Goal: Complete application form: Complete application form

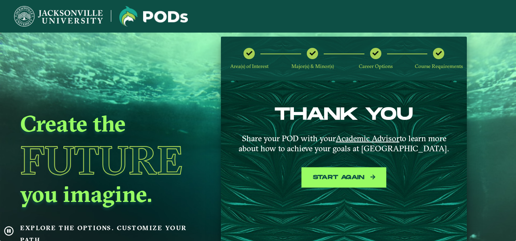
click at [351, 177] on button "Start again" at bounding box center [343, 178] width 81 height 17
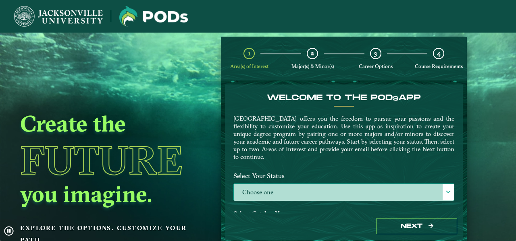
click at [314, 187] on label "Choose one" at bounding box center [344, 192] width 220 height 17
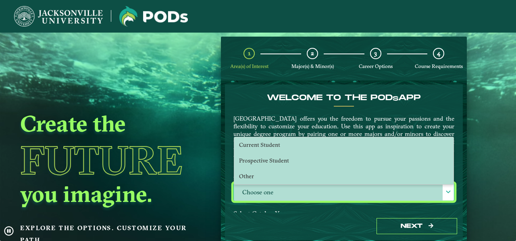
scroll to position [4, 35]
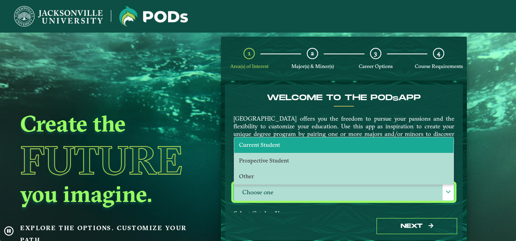
click at [301, 140] on li "Current Student" at bounding box center [343, 145] width 219 height 16
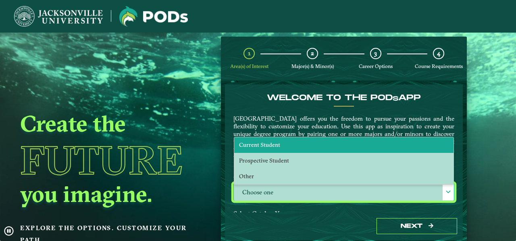
select select "[object Object]"
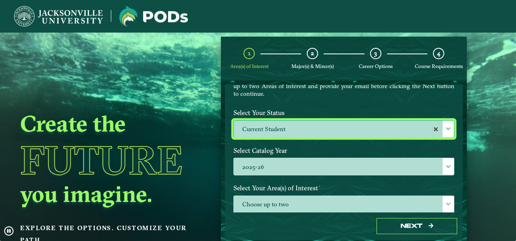
scroll to position [77, 0]
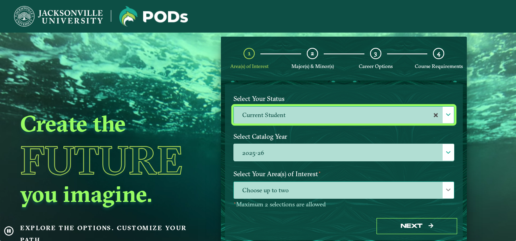
click at [290, 187] on span "Choose up to two" at bounding box center [344, 190] width 220 height 17
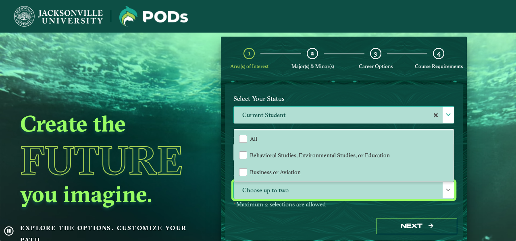
scroll to position [4, 35]
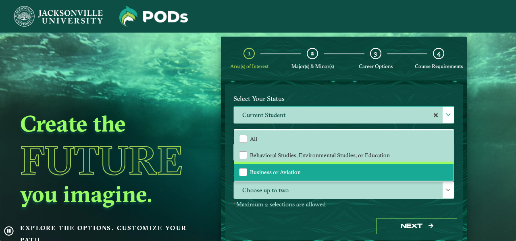
click at [286, 171] on span "Business or Aviation" at bounding box center [275, 172] width 51 height 7
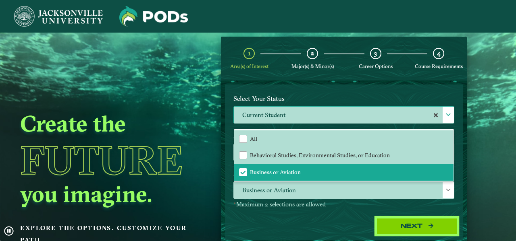
click at [400, 224] on button "Next" at bounding box center [416, 226] width 81 height 17
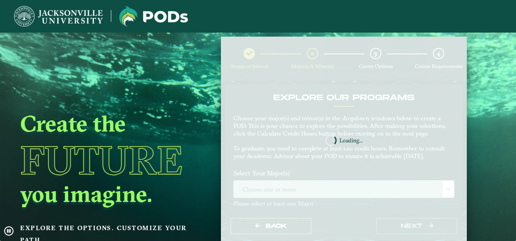
click at [305, 143] on nb-spinner "Loading..." at bounding box center [344, 141] width 246 height 208
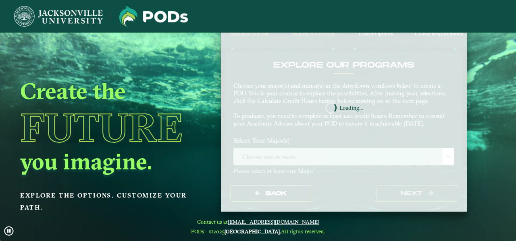
scroll to position [0, 0]
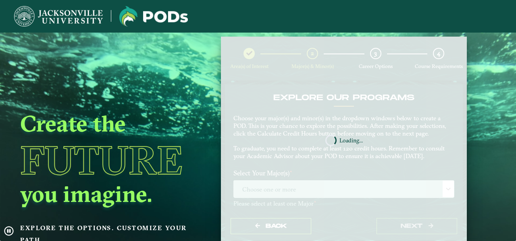
click at [287, 144] on nb-spinner "Loading..." at bounding box center [344, 141] width 246 height 208
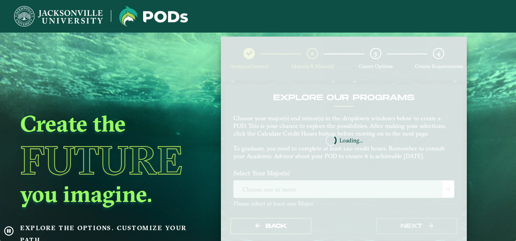
click at [325, 147] on nb-spinner "Loading..." at bounding box center [344, 141] width 246 height 208
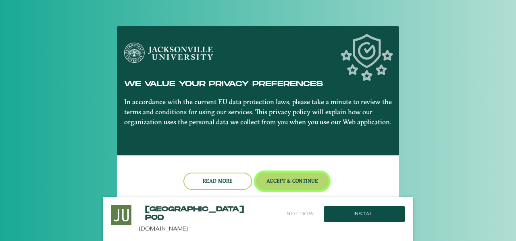
click at [280, 185] on button "Accept & Continue" at bounding box center [292, 181] width 73 height 17
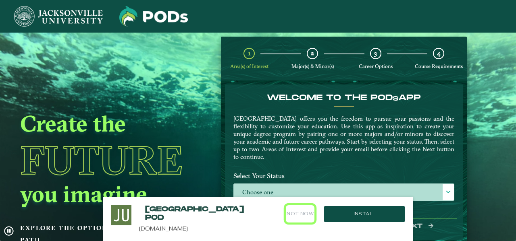
click at [297, 211] on button "Not Now" at bounding box center [300, 213] width 29 height 17
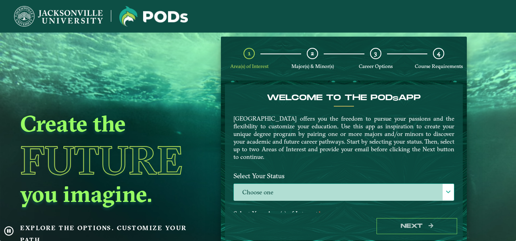
click at [293, 196] on label "Choose one" at bounding box center [344, 192] width 220 height 17
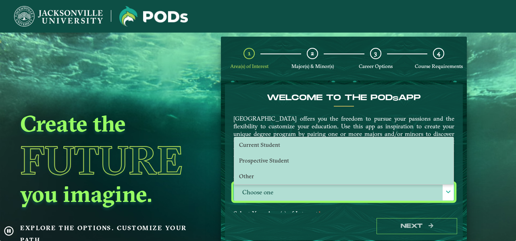
scroll to position [4, 35]
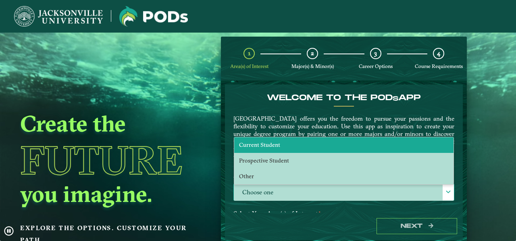
click at [257, 149] on li "Current Student" at bounding box center [343, 145] width 219 height 16
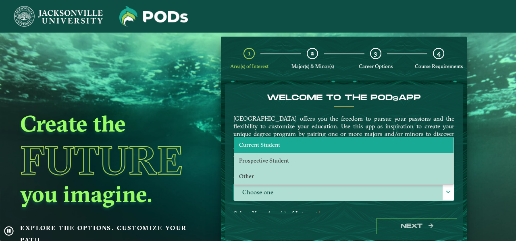
select select "[object Object]"
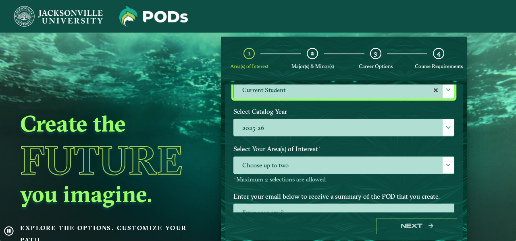
scroll to position [104, 0]
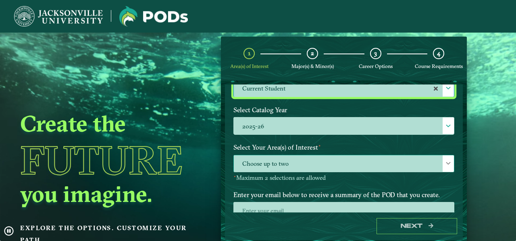
click at [266, 160] on span "Choose up to two" at bounding box center [344, 164] width 220 height 17
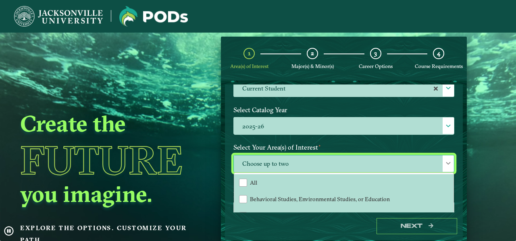
scroll to position [141, 0]
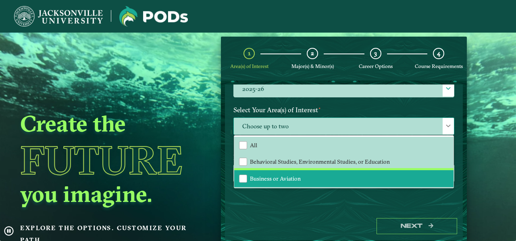
click at [269, 180] on span "Business or Aviation" at bounding box center [275, 178] width 51 height 7
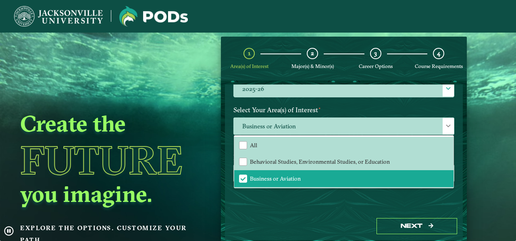
click at [329, 215] on div "Next" at bounding box center [344, 227] width 238 height 28
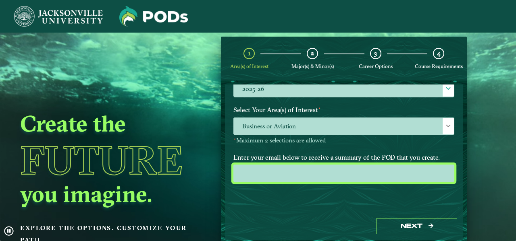
click at [289, 172] on input "email" at bounding box center [343, 173] width 221 height 17
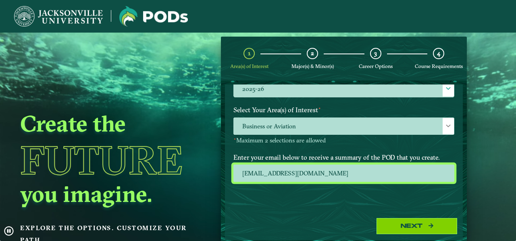
type input "tlocate@jacksonville.edu"
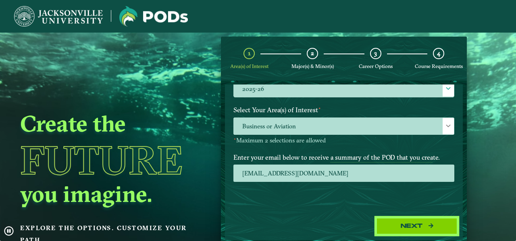
click at [410, 228] on button "Next" at bounding box center [416, 226] width 81 height 17
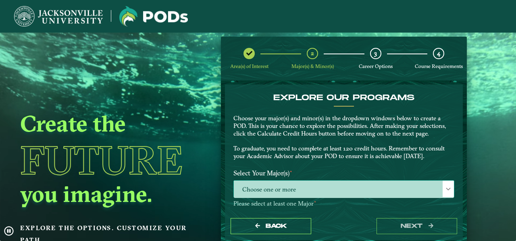
click at [348, 192] on span "Choose one or more" at bounding box center [344, 189] width 220 height 17
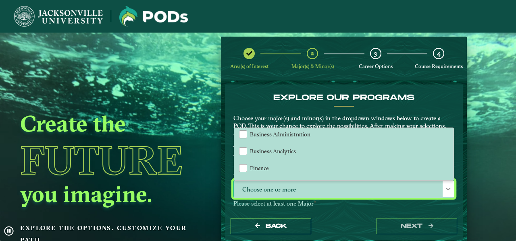
scroll to position [54, 0]
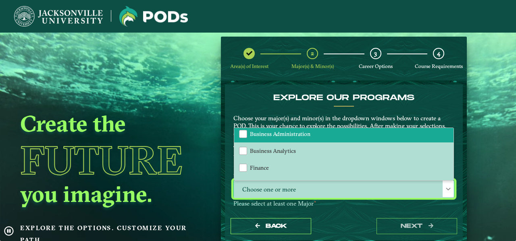
click at [289, 133] on span "Business Administration" at bounding box center [280, 134] width 60 height 7
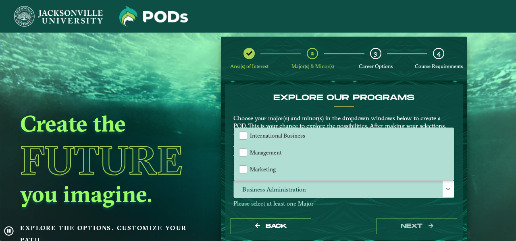
scroll to position [104, 0]
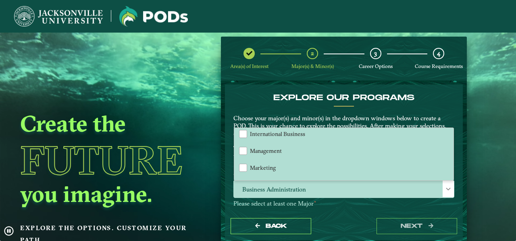
click at [348, 206] on p "Please select at least one Major ⋆" at bounding box center [343, 204] width 221 height 8
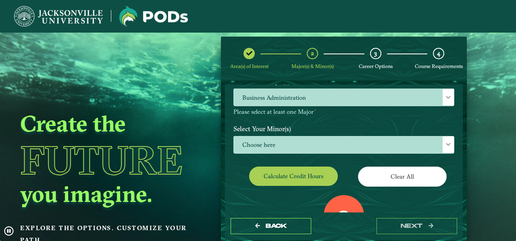
scroll to position [100, 0]
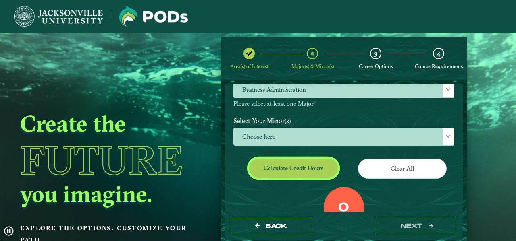
click at [313, 170] on button "Calculate credit hours" at bounding box center [293, 168] width 89 height 19
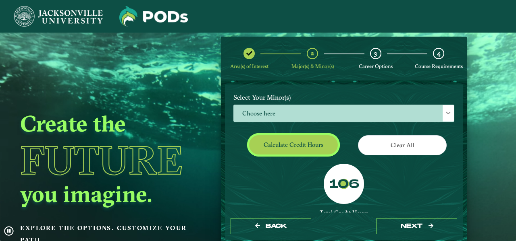
scroll to position [127, 0]
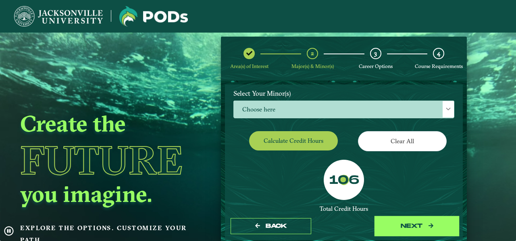
click at [426, 231] on button "next" at bounding box center [416, 226] width 81 height 17
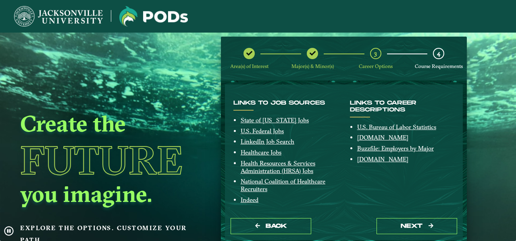
scroll to position [168, 0]
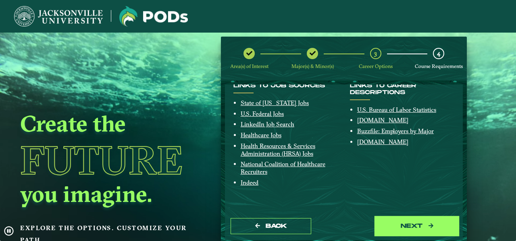
click at [417, 230] on button "next" at bounding box center [416, 226] width 81 height 17
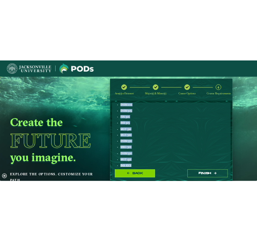
scroll to position [467, 0]
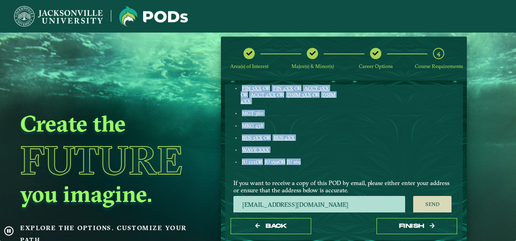
drag, startPoint x: 239, startPoint y: 127, endPoint x: 320, endPoint y: 178, distance: 95.6
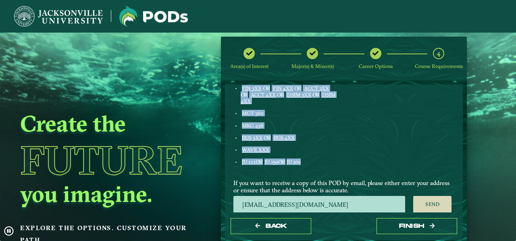
copy div "ENGL 103 FINE ART XXX ENGL LIT XXX GLOBAL STUDIES XXX HUM XXX HIST CORE XXX LAB…"
